Goal: Information Seeking & Learning: Find specific fact

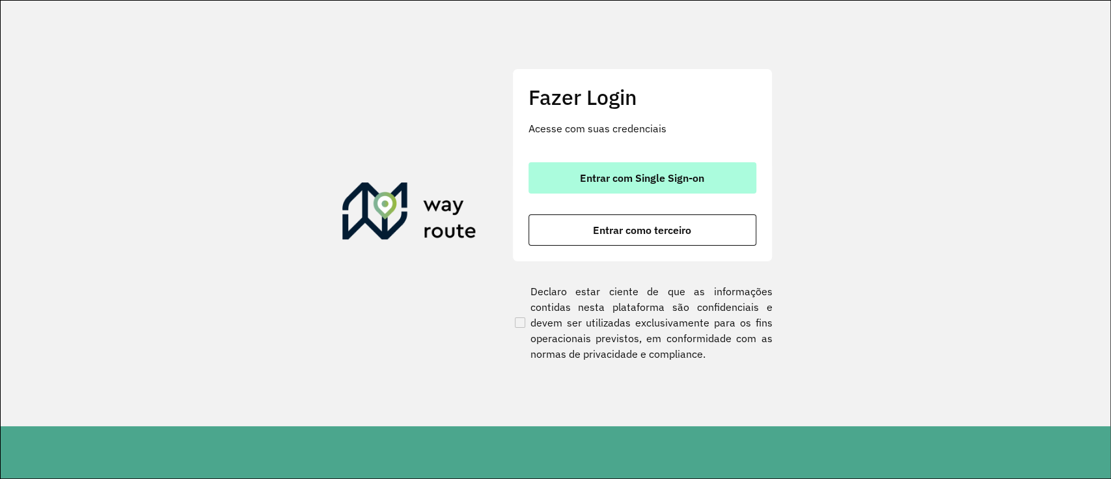
click at [609, 181] on span "Entrar com Single Sign-on" at bounding box center [642, 178] width 124 height 10
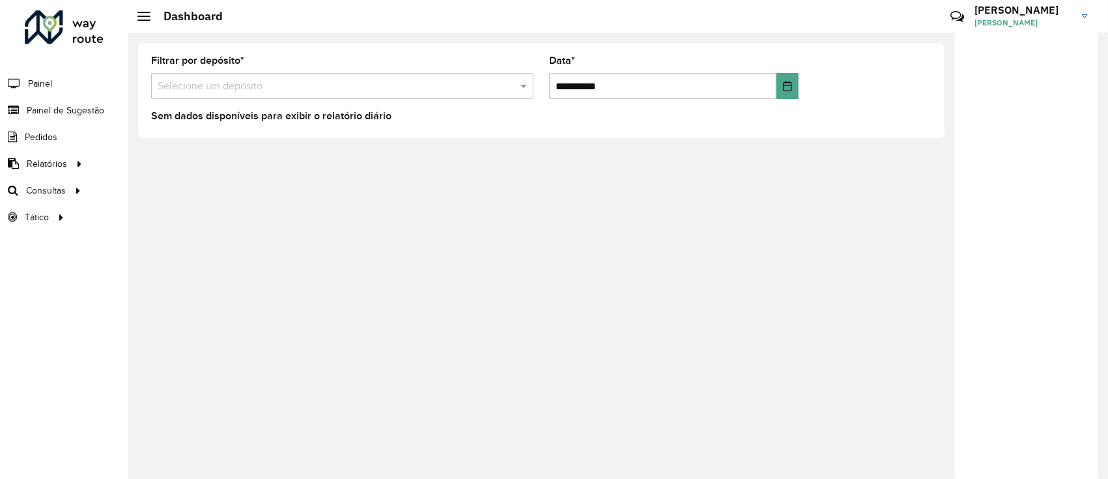
click at [401, 91] on input "text" at bounding box center [329, 87] width 343 height 16
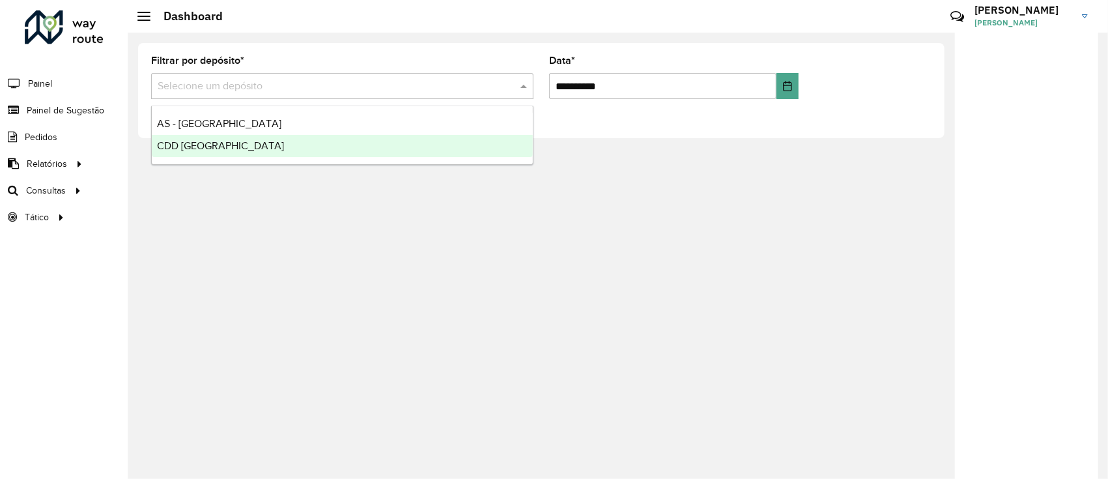
click at [396, 147] on div "CDD [GEOGRAPHIC_DATA]" at bounding box center [342, 146] width 381 height 22
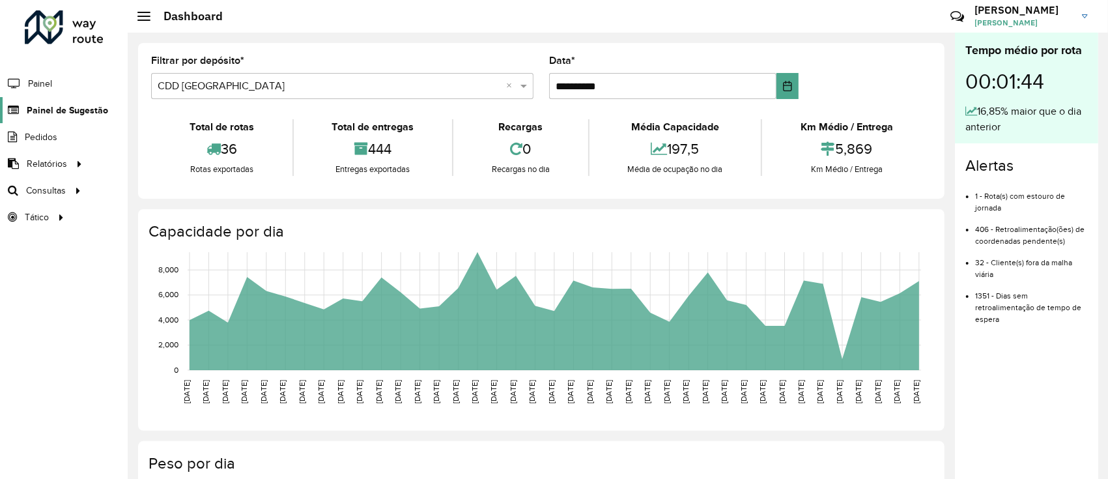
click at [103, 110] on span "Painel de Sugestão" at bounding box center [67, 111] width 81 height 14
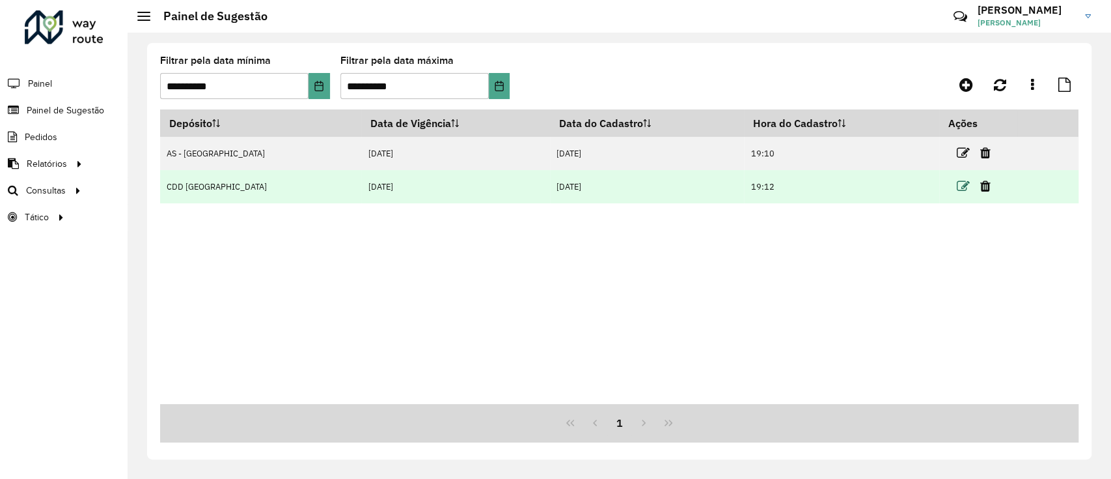
click at [957, 183] on icon at bounding box center [963, 186] width 13 height 13
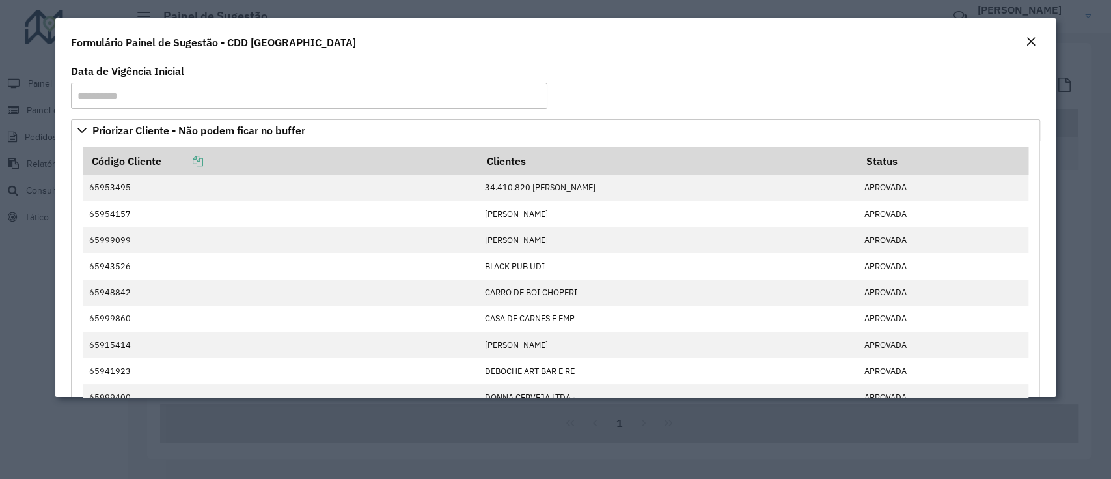
click at [1047, 300] on div "**********" at bounding box center [555, 228] width 1000 height 335
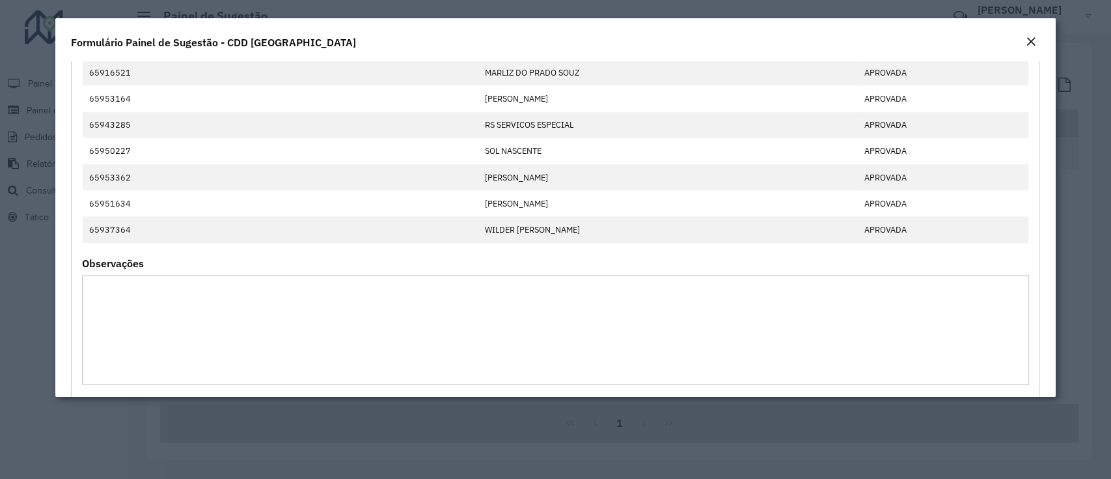
scroll to position [880, 0]
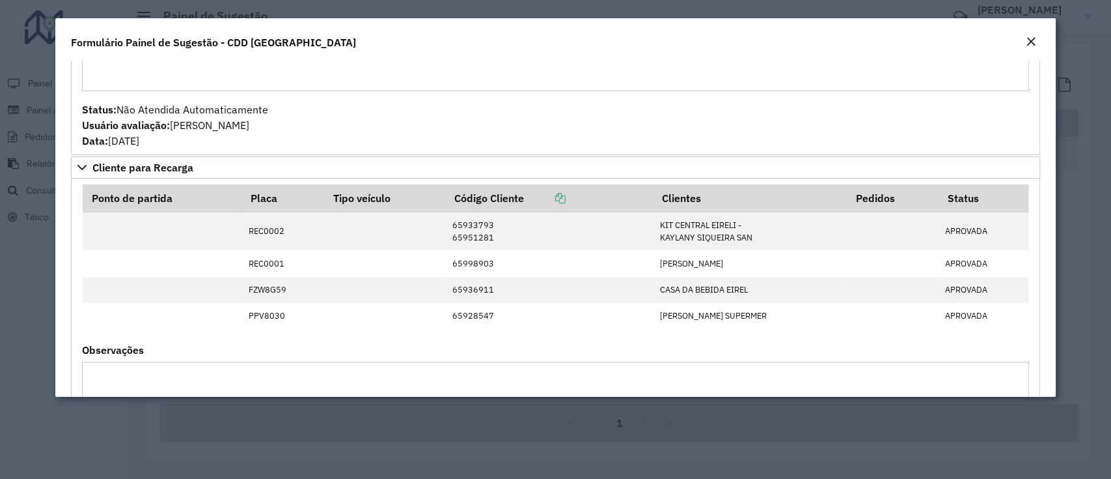
click at [1035, 43] on em "Close" at bounding box center [1031, 41] width 10 height 10
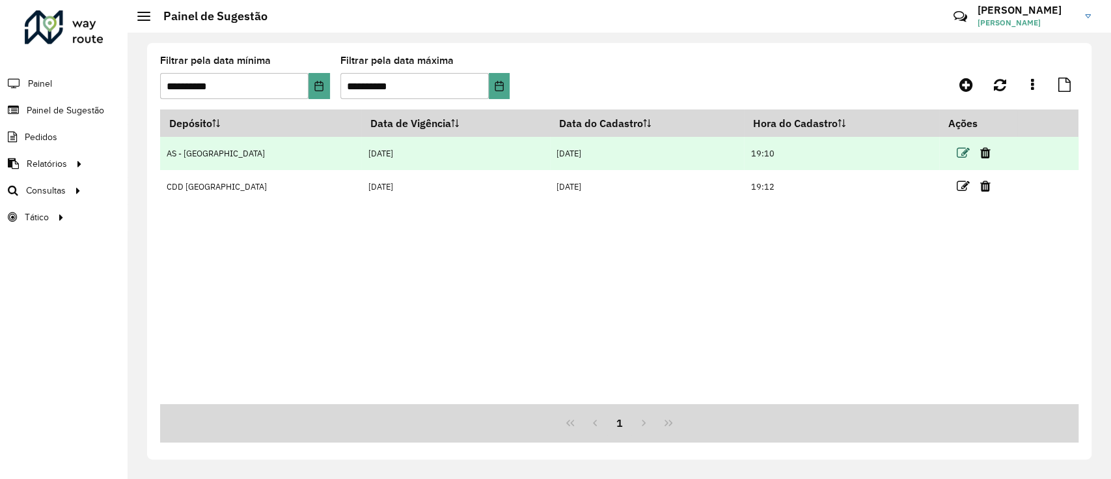
click at [957, 149] on icon at bounding box center [963, 153] width 13 height 13
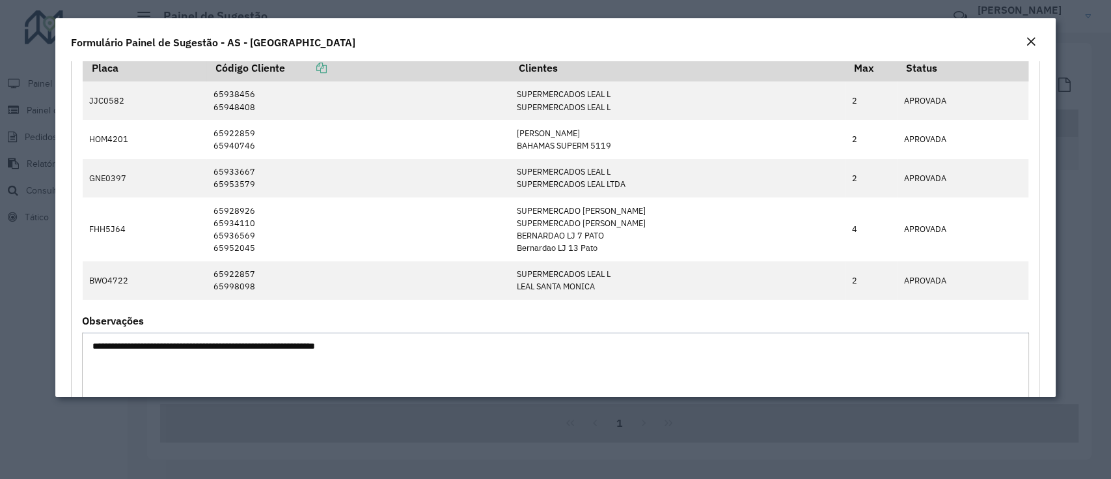
scroll to position [86, 0]
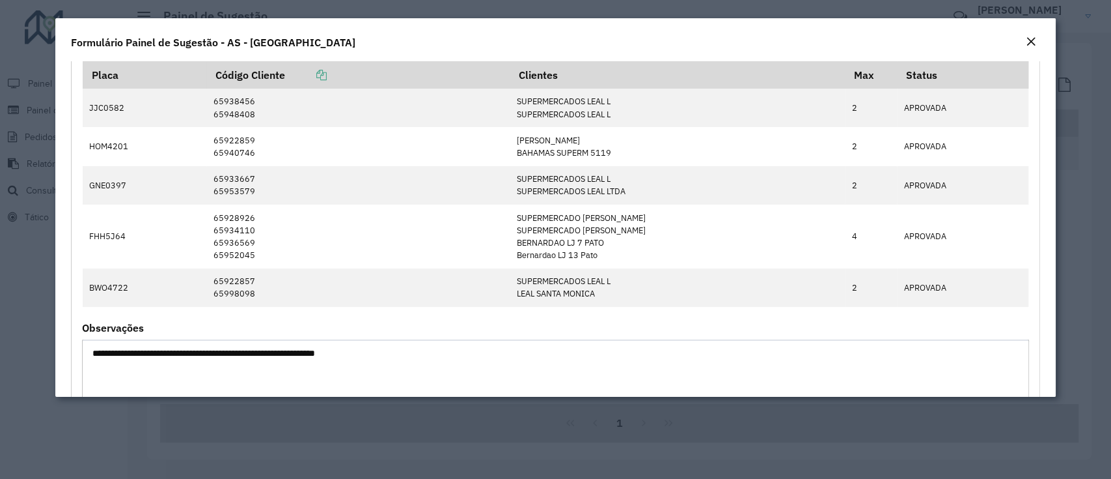
click at [1033, 40] on em "Close" at bounding box center [1031, 41] width 10 height 10
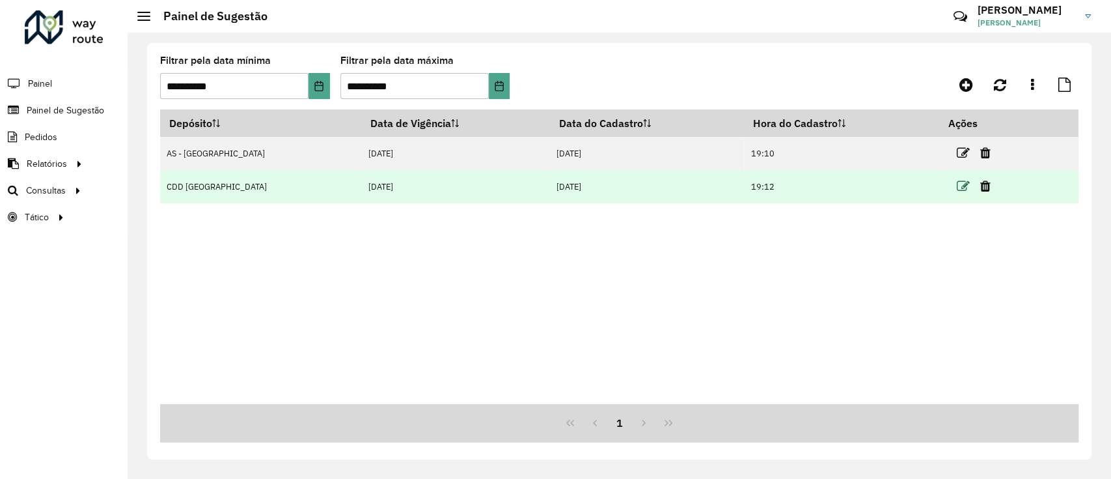
click at [957, 189] on icon at bounding box center [963, 186] width 13 height 13
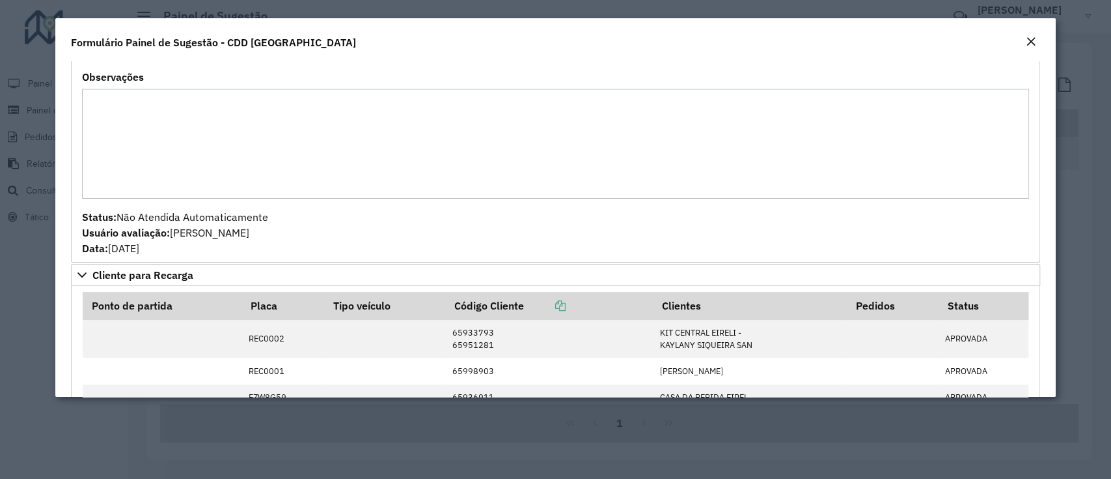
scroll to position [946, 0]
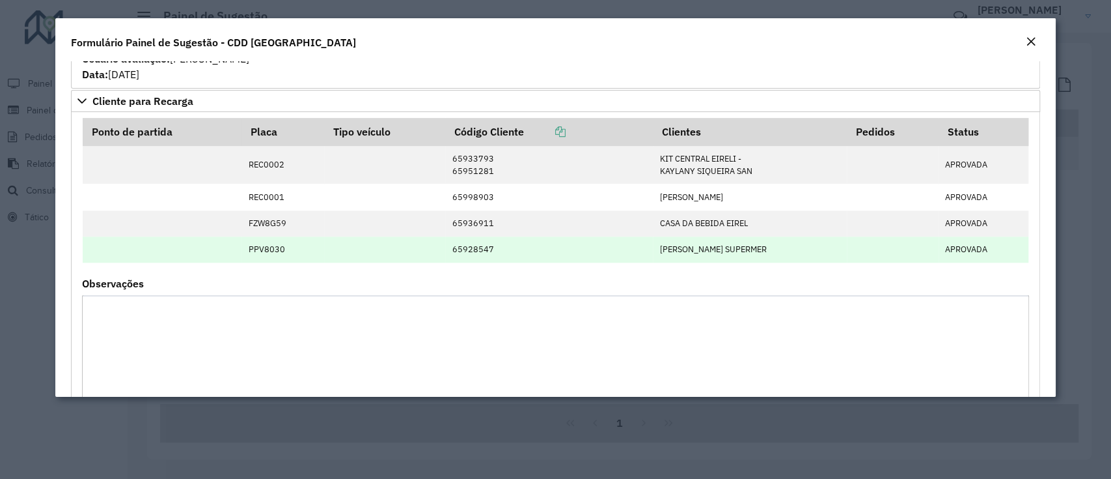
click at [250, 249] on td "PPV8030" at bounding box center [283, 249] width 83 height 26
copy td "PPV8030"
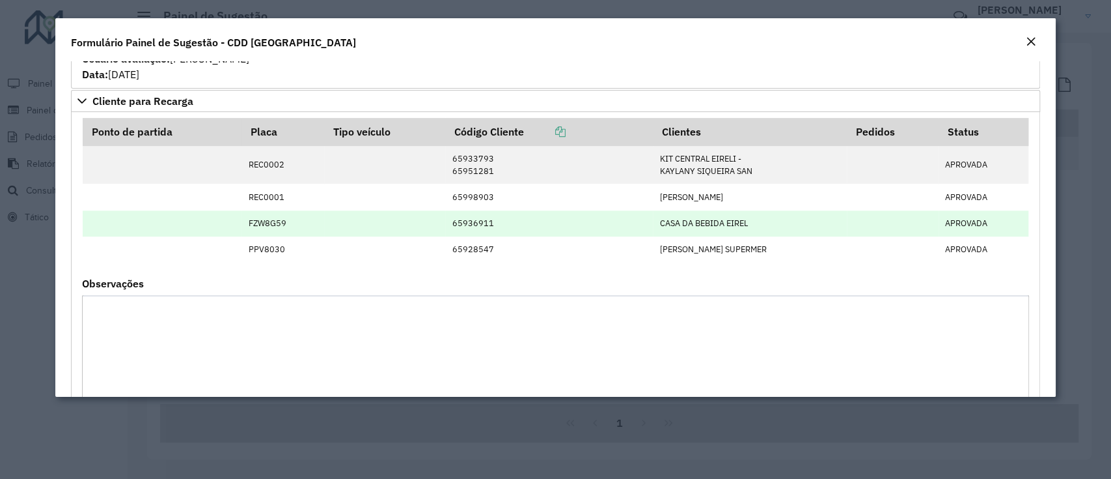
click at [271, 221] on td "FZW8G59" at bounding box center [283, 223] width 83 height 26
copy td "FZW8G59"
